Goal: Information Seeking & Learning: Learn about a topic

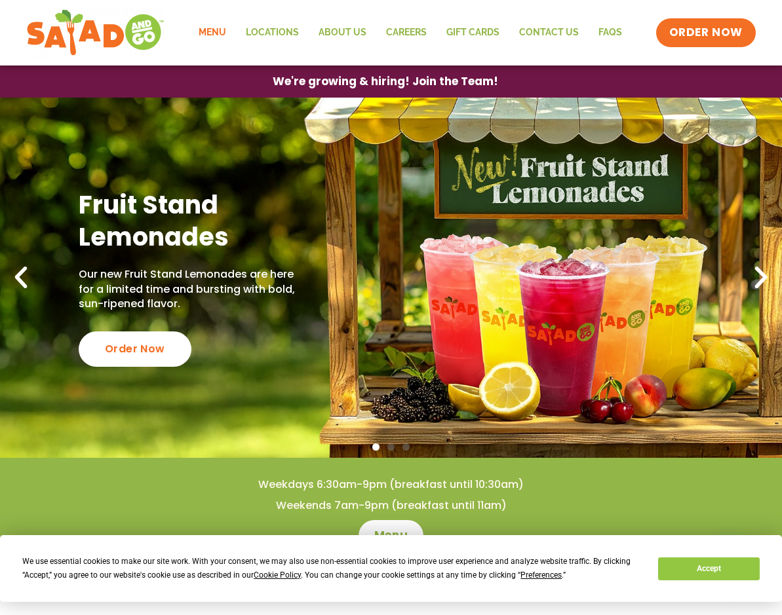
click at [212, 30] on link "Menu" at bounding box center [212, 33] width 47 height 30
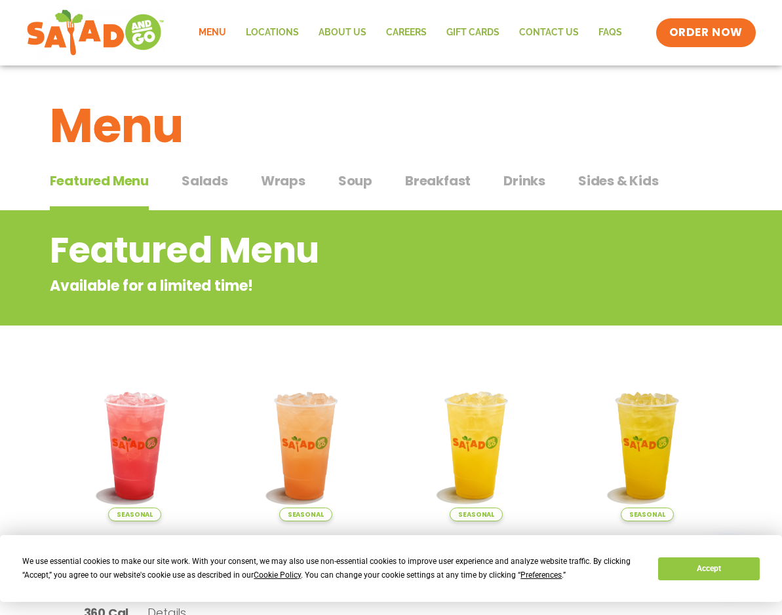
click at [220, 178] on span "Salads" at bounding box center [205, 181] width 47 height 20
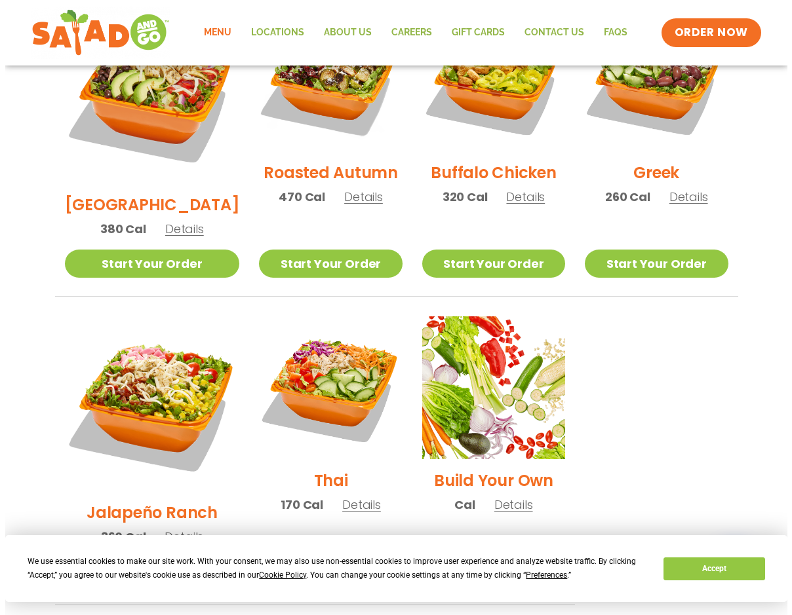
scroll to position [786, 0]
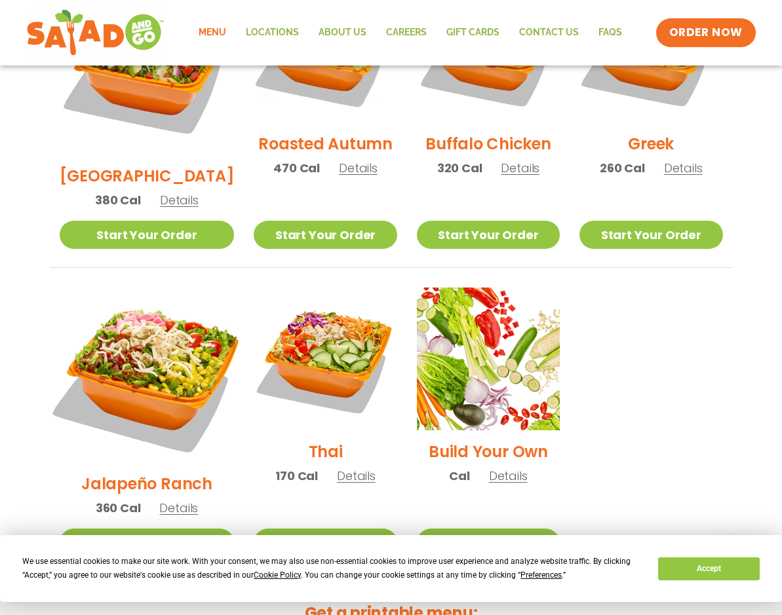
click at [167, 302] on img at bounding box center [146, 375] width 205 height 205
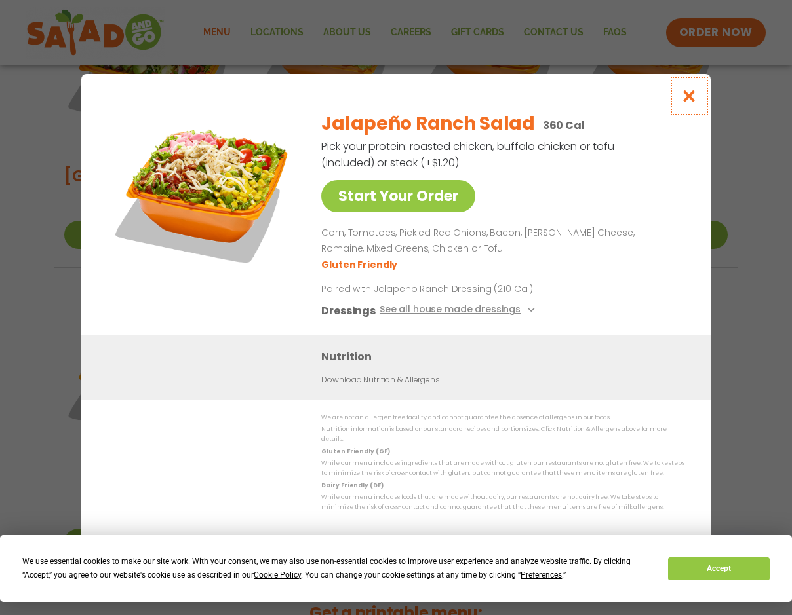
click at [692, 103] on icon "Close modal" at bounding box center [689, 96] width 16 height 14
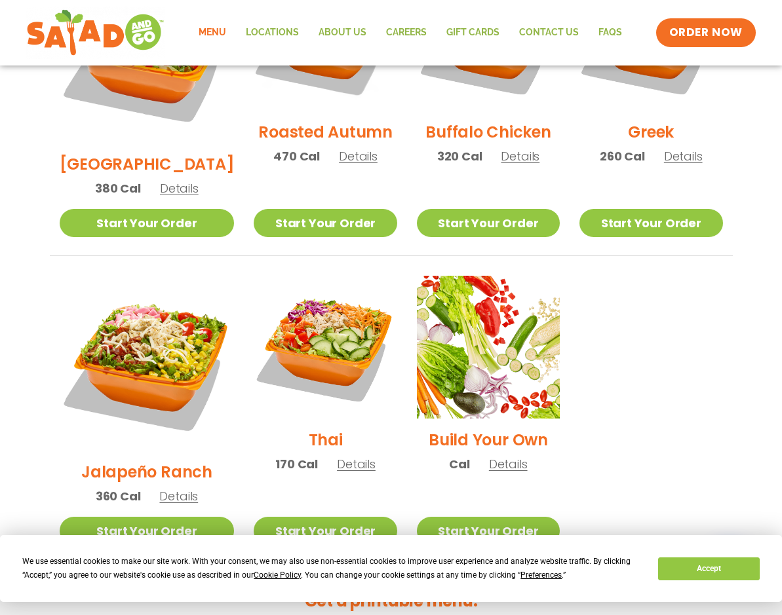
scroll to position [637, 0]
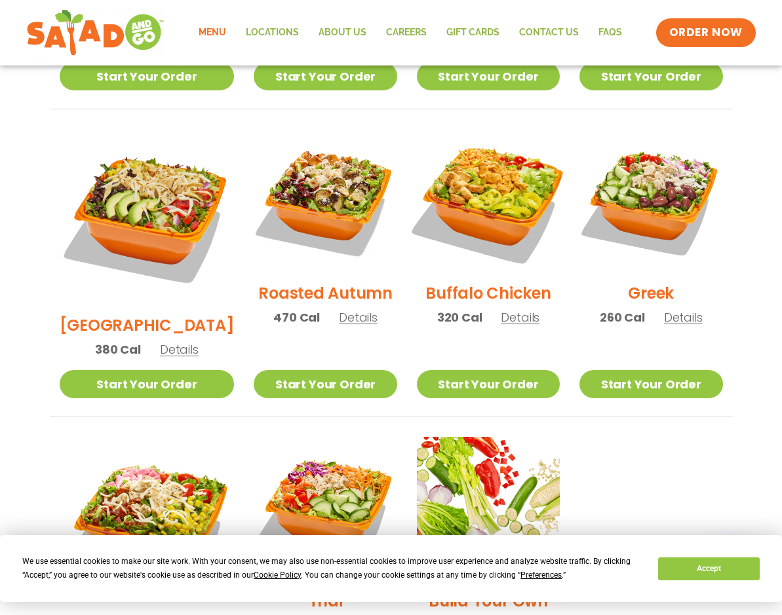
click at [489, 178] on img at bounding box center [488, 201] width 168 height 168
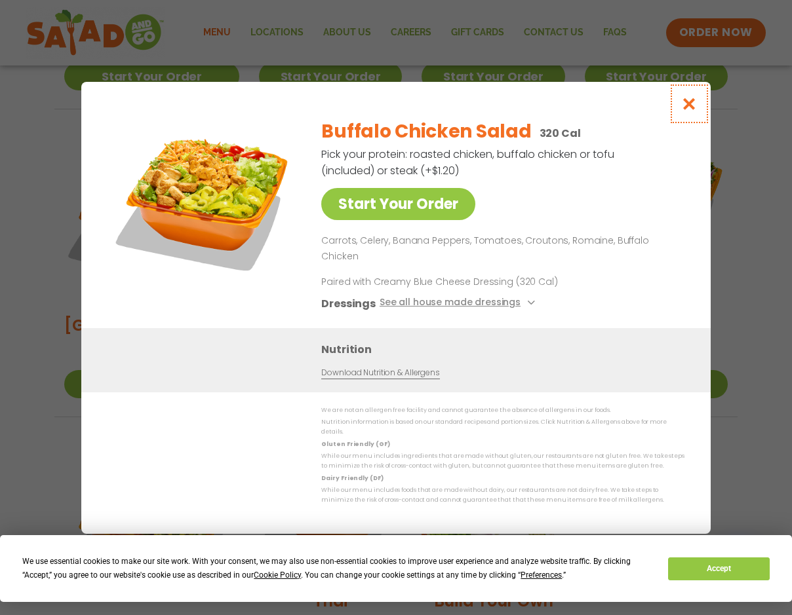
click at [688, 111] on icon "Close modal" at bounding box center [689, 104] width 16 height 14
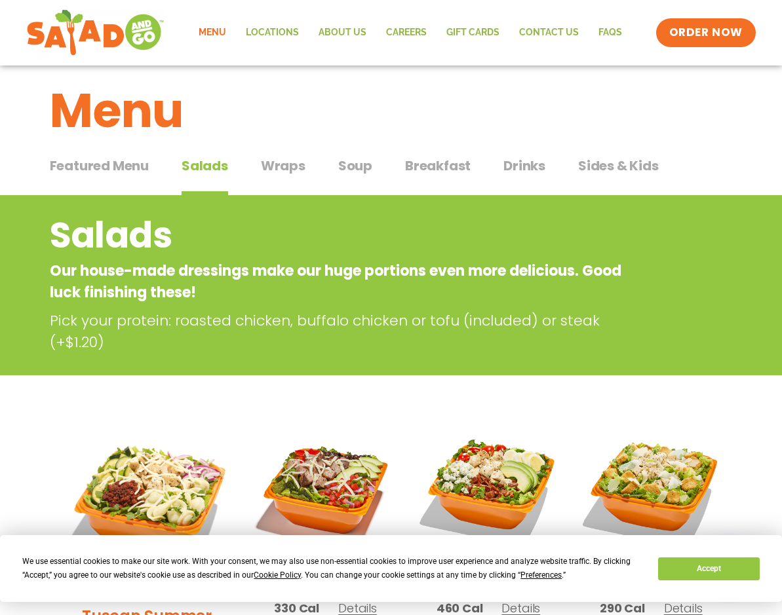
scroll to position [0, 0]
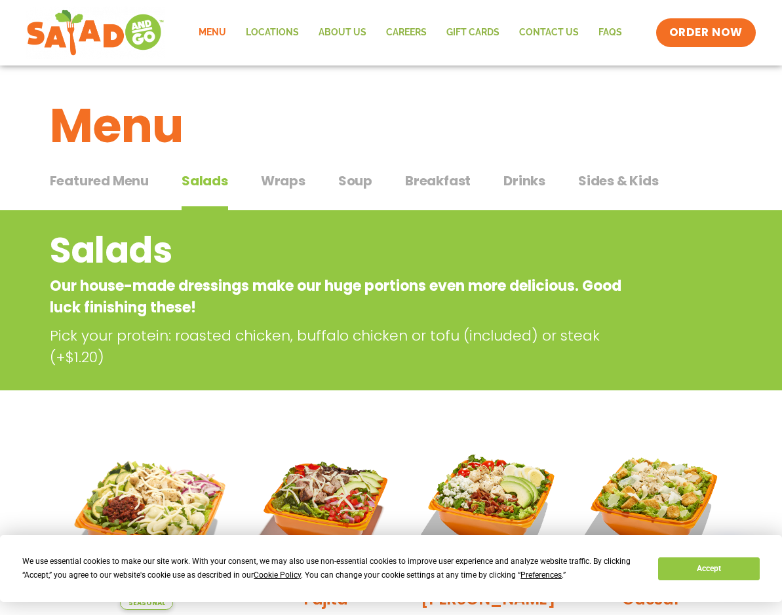
click at [539, 178] on span "Drinks" at bounding box center [524, 181] width 42 height 20
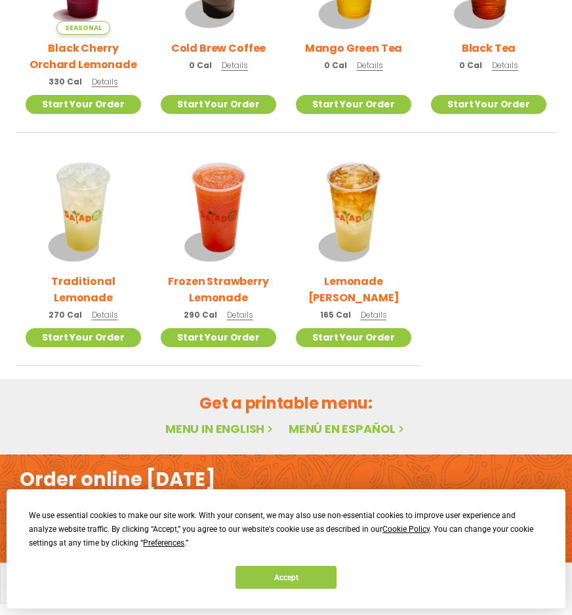
scroll to position [703, 0]
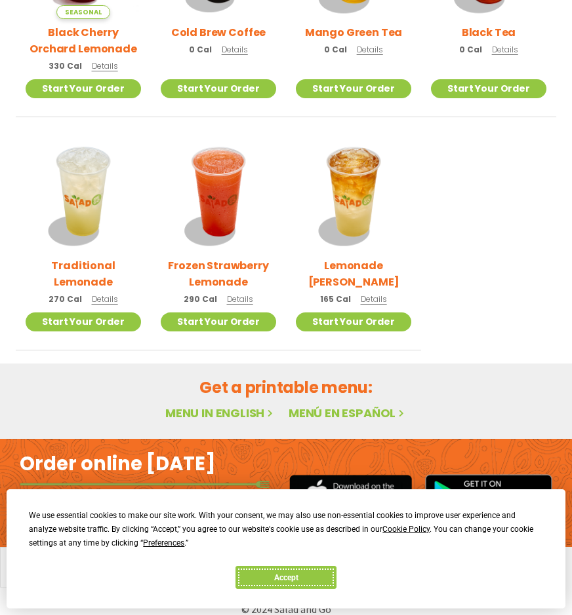
click at [304, 580] on button "Accept" at bounding box center [285, 577] width 101 height 23
